Goal: Navigation & Orientation: Find specific page/section

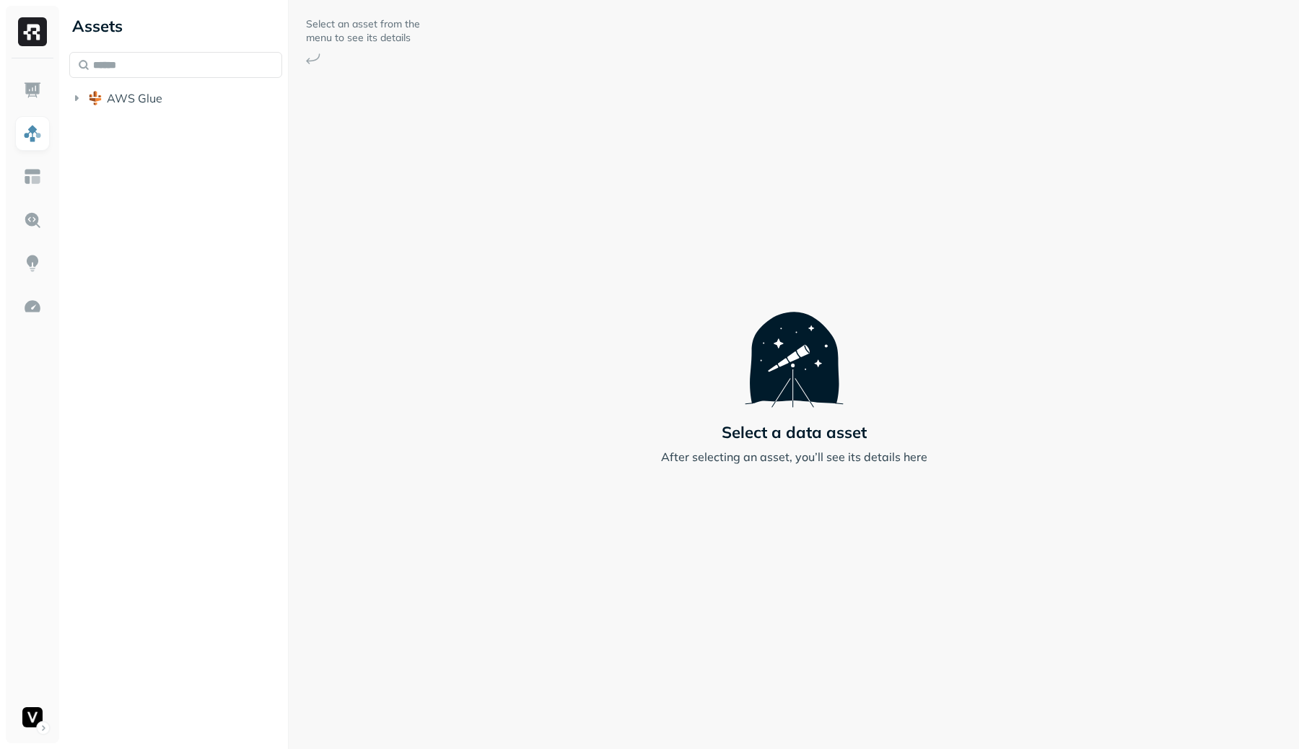
click at [199, 110] on li "AWS Glue" at bounding box center [175, 100] width 213 height 26
click at [202, 97] on button "AWS Glue" at bounding box center [175, 98] width 213 height 23
click at [167, 207] on button "vfs" at bounding box center [183, 212] width 199 height 23
click at [158, 229] on button "Tables ( 41 )" at bounding box center [190, 239] width 185 height 23
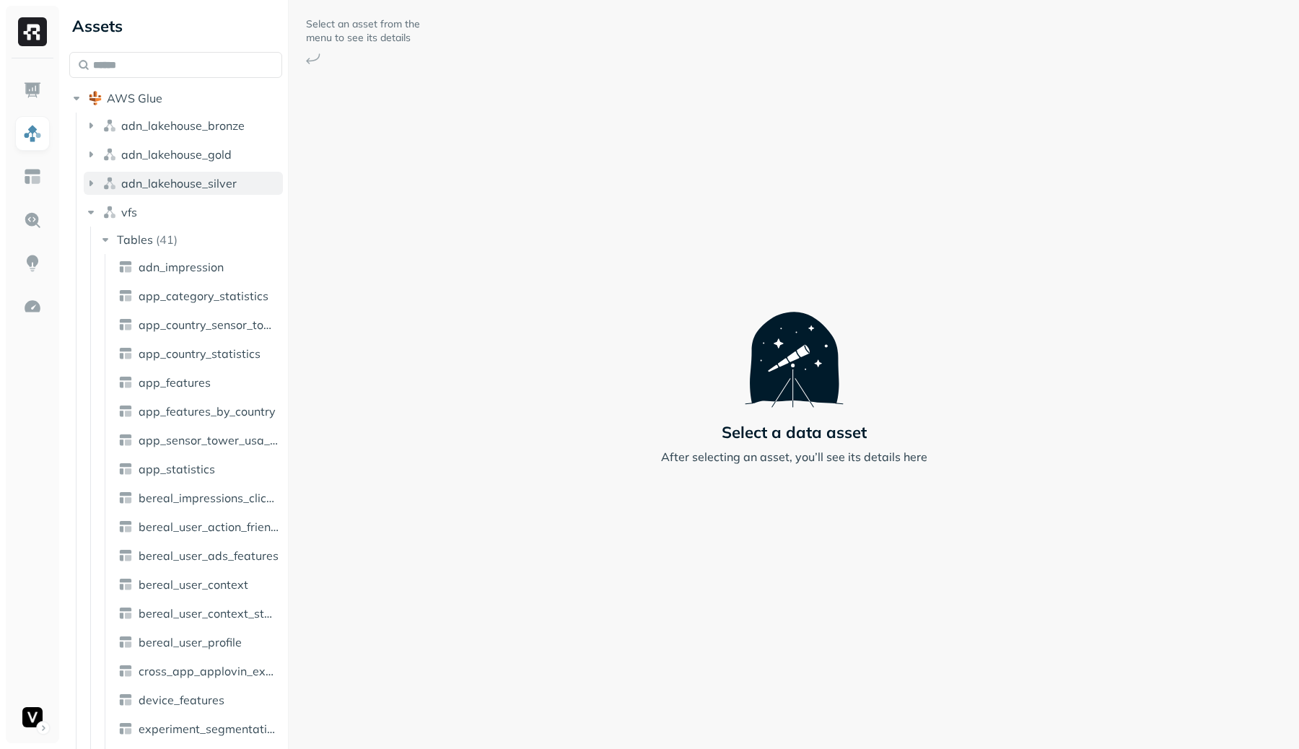
click at [176, 172] on button "adn_lakehouse_silver" at bounding box center [183, 183] width 199 height 23
click at [174, 216] on p "( 116 )" at bounding box center [170, 210] width 29 height 14
click at [183, 304] on link "ad_revenue" at bounding box center [199, 295] width 172 height 23
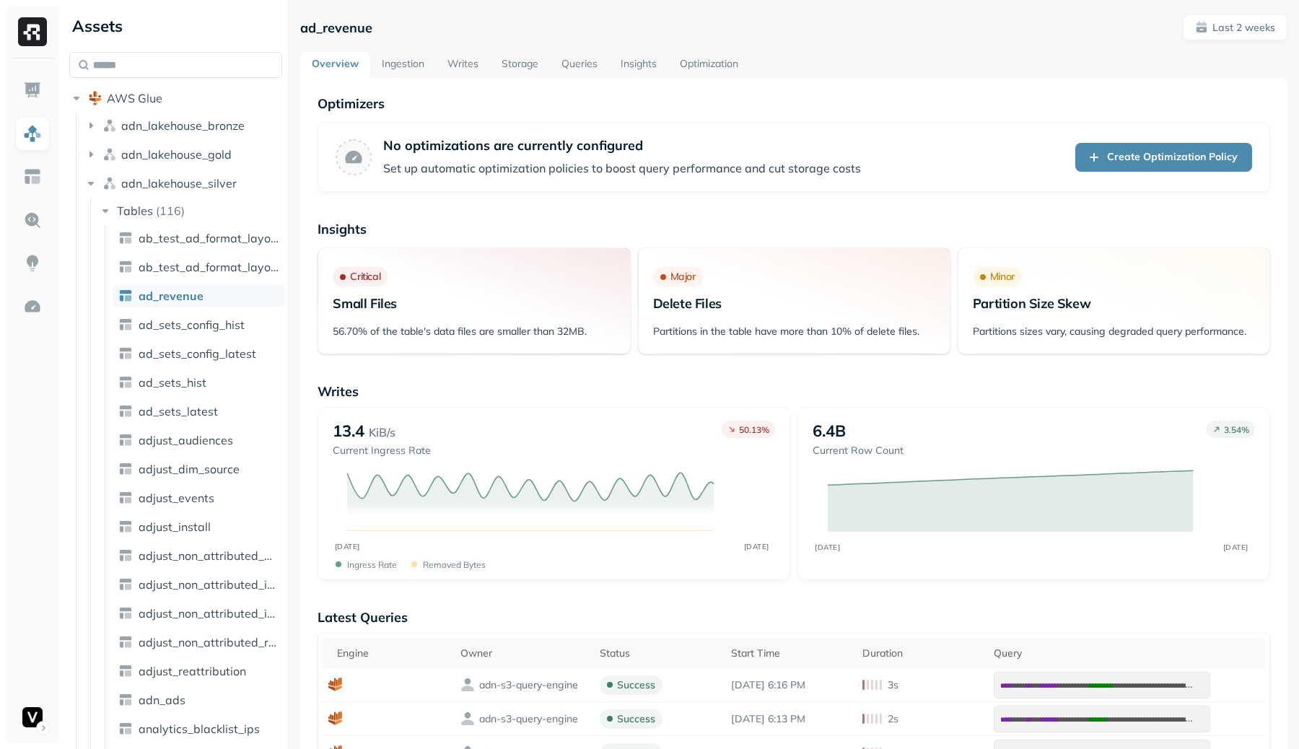
click at [453, 63] on link "Writes" at bounding box center [463, 65] width 54 height 26
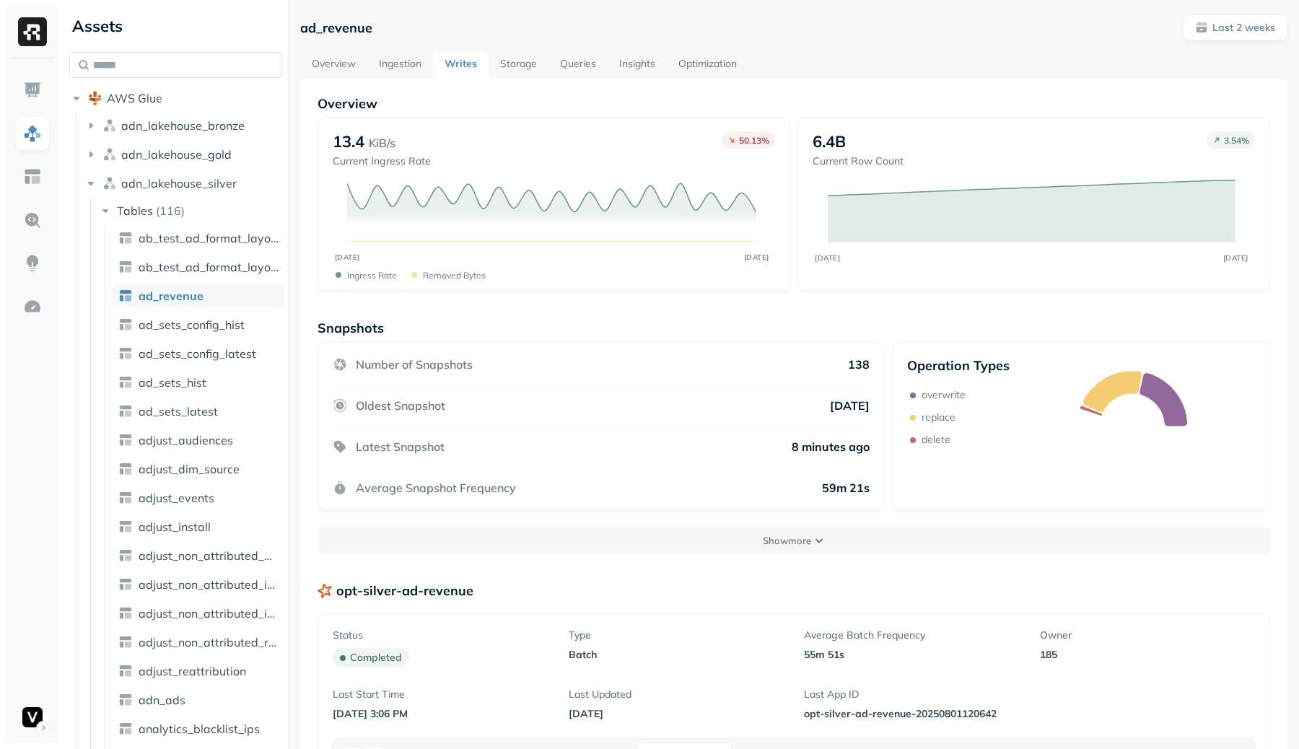
scroll to position [240, 0]
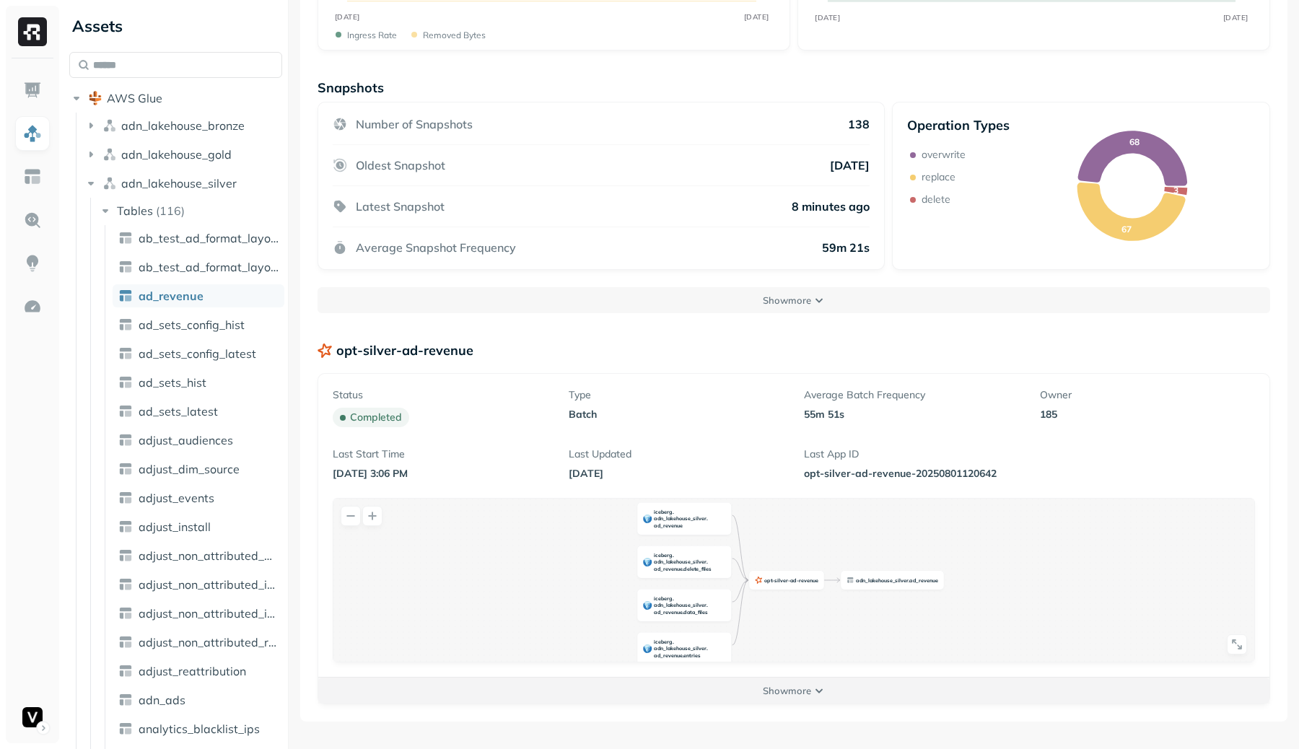
click at [802, 702] on button "Show more" at bounding box center [793, 691] width 951 height 26
click at [805, 688] on div "opt - silver - ad - revenue iceberg . adn _ lakehouse _ silver . ad _ revenue i…" at bounding box center [793, 602] width 921 height 206
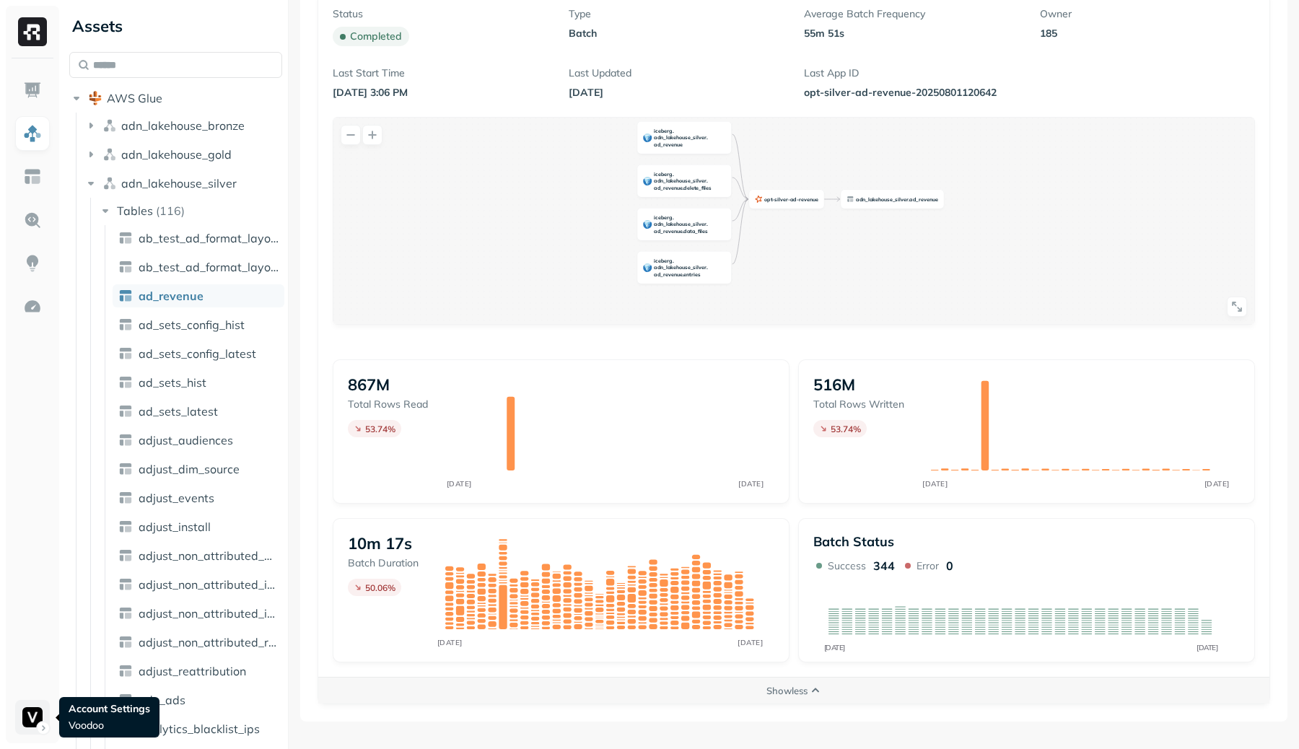
click at [27, 715] on html "Assets AWS Glue adn_lakehouse_bronze adn_lakehouse_gold adn_lakehouse_silver Ta…" at bounding box center [649, 374] width 1299 height 749
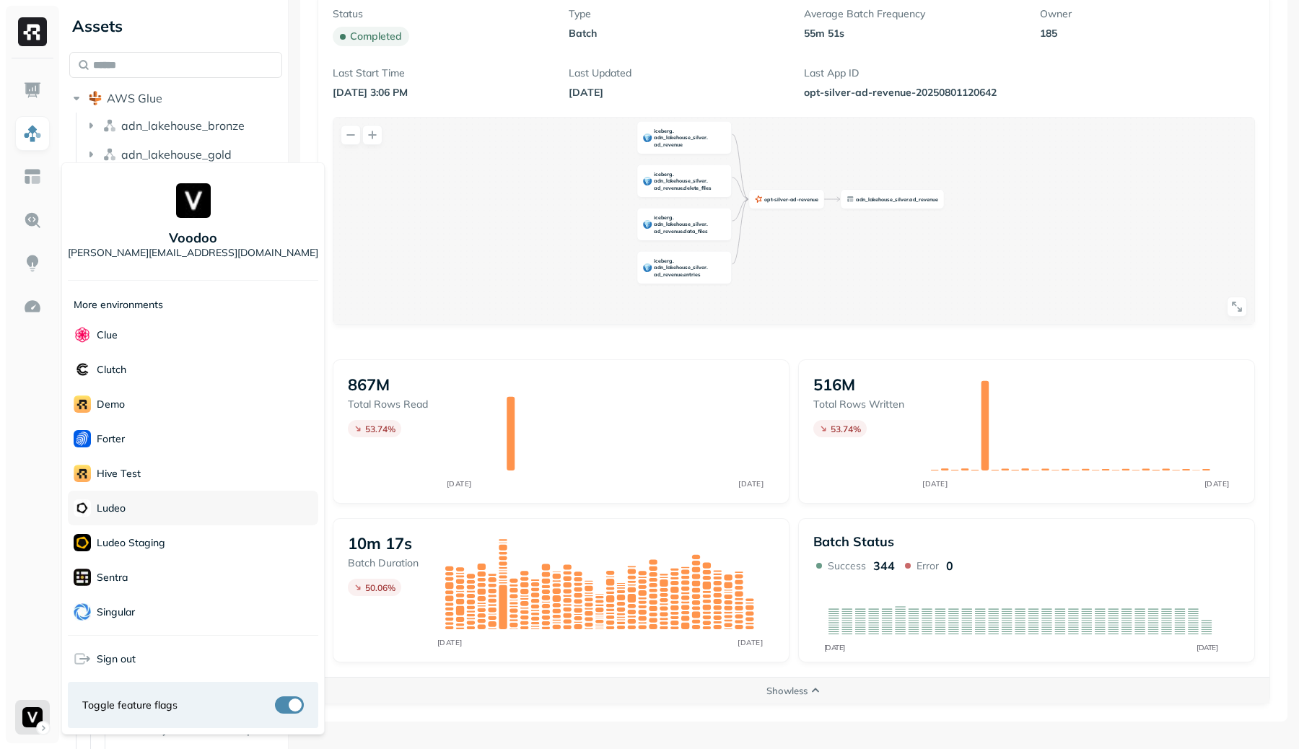
click at [120, 507] on p "Ludeo" at bounding box center [111, 508] width 29 height 14
